Goal: Task Accomplishment & Management: Complete application form

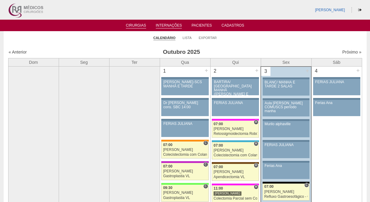
click at [172, 26] on link "Internações" at bounding box center [169, 25] width 26 height 5
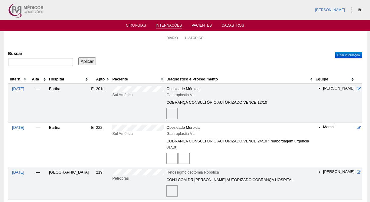
scroll to position [1, 0]
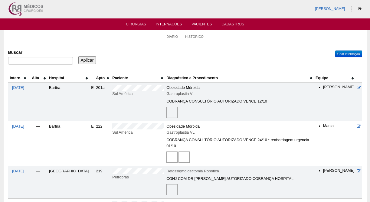
click at [62, 80] on th "Hospital" at bounding box center [69, 78] width 42 height 9
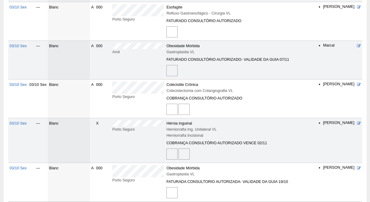
scroll to position [0, 0]
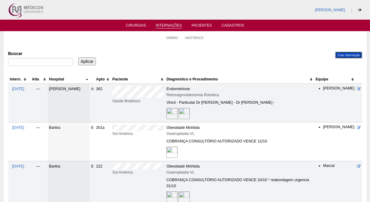
click at [348, 55] on link "Criar internação" at bounding box center [348, 55] width 27 height 7
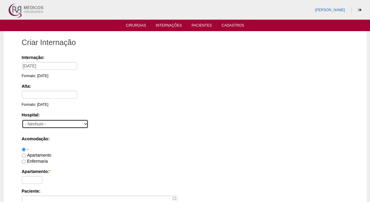
click at [46, 126] on select "- [GEOGRAPHIC_DATA] - [DATE] [PERSON_NAME] Alvorada América Assunção Bartira Be…" at bounding box center [55, 123] width 66 height 9
select select "30"
click at [22, 119] on select "- [GEOGRAPHIC_DATA] - [DATE] [PERSON_NAME] Alvorada América Assunção Bartira Be…" at bounding box center [55, 123] width 66 height 9
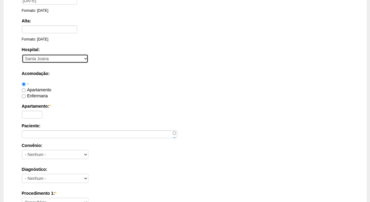
scroll to position [74, 0]
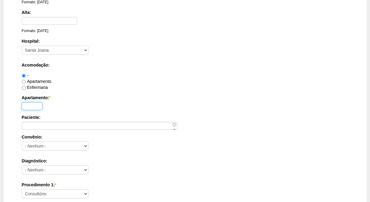
click at [28, 104] on input "Apartamento: *" at bounding box center [32, 106] width 21 height 8
type input "521"
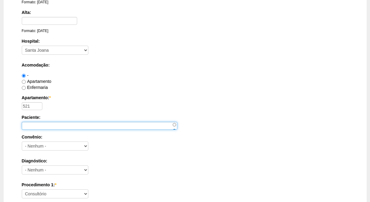
click at [58, 124] on input "Paciente:" at bounding box center [99, 126] width 155 height 8
type input "[PERSON_NAME]"
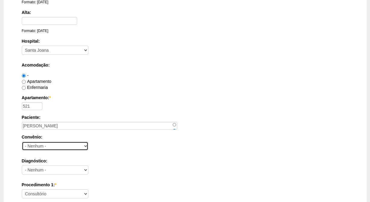
click at [62, 146] on select "- Nenhum - Abet Afresp Allianz Amil Blue Life Caasp Cabesp Caixa de Pensões Car…" at bounding box center [55, 145] width 66 height 9
select select "25"
click at [22, 141] on select "- Nenhum - Abet Afresp Allianz Amil Blue Life Caasp Cabesp Caixa de Pensões Car…" at bounding box center [55, 145] width 66 height 9
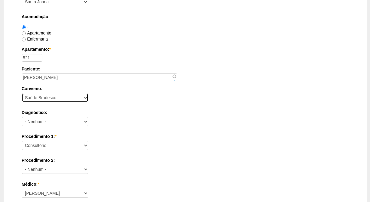
scroll to position [123, 0]
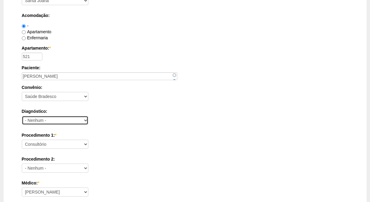
click at [63, 122] on select "- Nenhum - Abdome Agudo Abscesso Hepático Abscesso Perianal Abscesso Peritoneal…" at bounding box center [55, 120] width 66 height 9
select select "3897"
click at [22, 116] on select "- Nenhum - Abdome Agudo Abscesso Hepático Abscesso Perianal Abscesso Peritoneal…" at bounding box center [55, 120] width 66 height 9
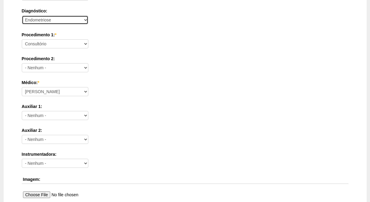
scroll to position [215, 0]
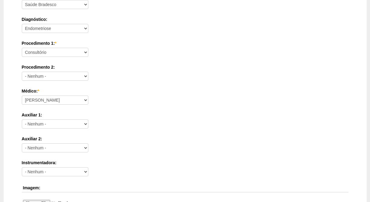
click at [65, 58] on div "Procedimento 1: * Consultório Abscesso Hepático - Drenagem Abscesso perianal Am…" at bounding box center [185, 50] width 326 height 20
click at [67, 50] on select "Consultório Abscesso Hepático - Drenagem Abscesso perianal Amputação Abdômino P…" at bounding box center [55, 52] width 66 height 9
select select "3737"
click at [22, 48] on select "Consultório Abscesso Hepático - Drenagem Abscesso perianal Amputação Abdômino P…" at bounding box center [55, 52] width 66 height 9
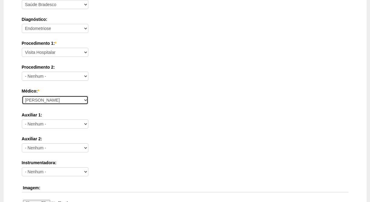
click at [65, 99] on select "[PERSON_NAME] Geraldo [PERSON_NAME] [PERSON_NAME] [PERSON_NAME] [PERSON_NAME] […" at bounding box center [55, 100] width 66 height 9
select select "47"
click at [22, 96] on select "[PERSON_NAME] Geraldo [PERSON_NAME] [PERSON_NAME] [PERSON_NAME] [PERSON_NAME] […" at bounding box center [55, 100] width 66 height 9
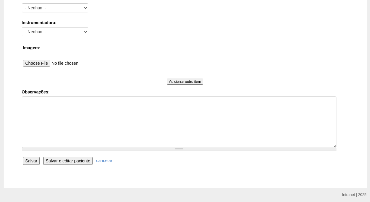
scroll to position [378, 0]
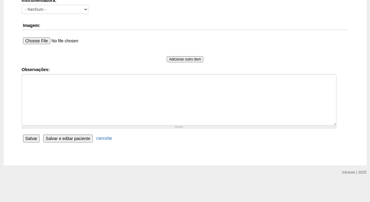
click at [33, 138] on input "Salvar" at bounding box center [31, 139] width 17 height 8
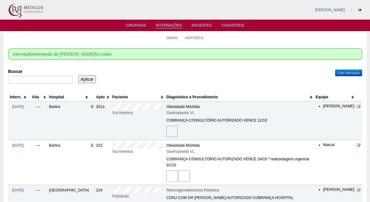
click at [59, 94] on th "Hospital" at bounding box center [69, 97] width 42 height 9
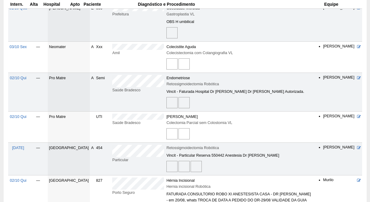
scroll to position [563, 0]
